Goal: Find specific page/section: Find specific page/section

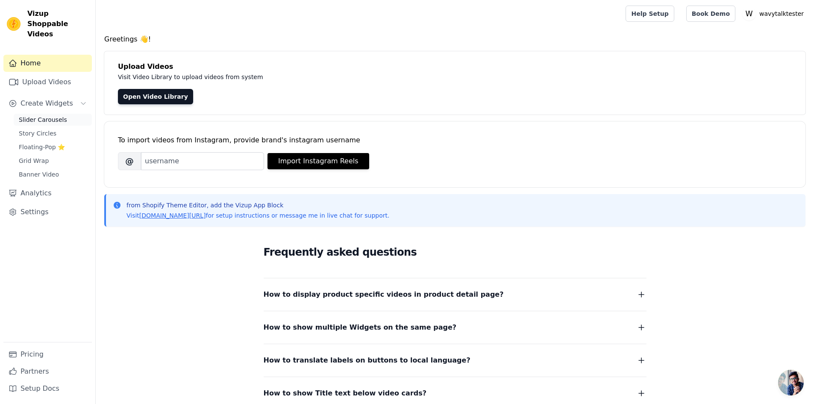
click at [61, 114] on link "Slider Carousels" at bounding box center [53, 120] width 78 height 12
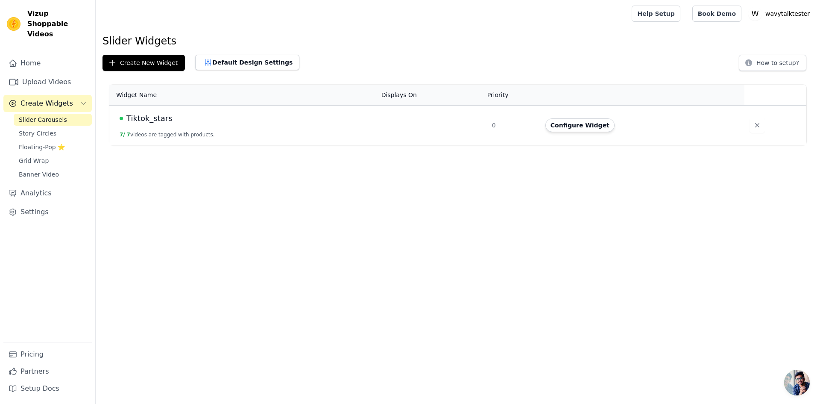
click at [32, 115] on span "Slider Carousels" at bounding box center [43, 119] width 48 height 9
click at [47, 78] on link "Upload Videos" at bounding box center [47, 81] width 88 height 17
